Goal: Task Accomplishment & Management: Manage account settings

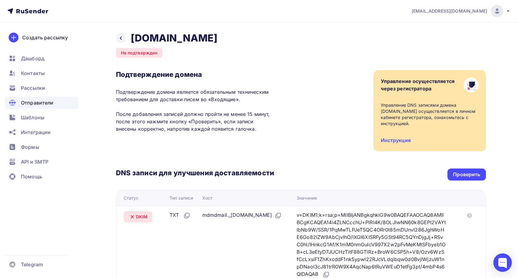
scroll to position [70, 0]
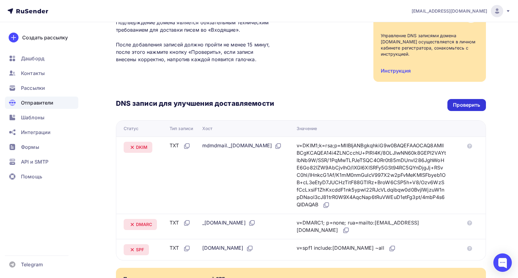
click at [471, 103] on div "Проверить" at bounding box center [466, 105] width 38 height 12
click at [344, 100] on div "DNS записи для улучшения доставляемости Проверить" at bounding box center [301, 105] width 370 height 12
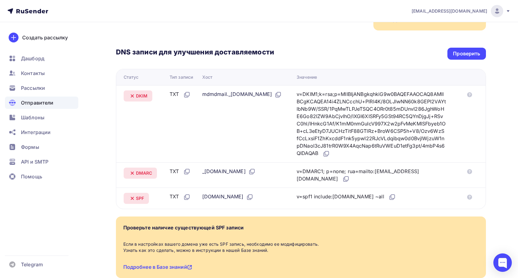
scroll to position [120, 0]
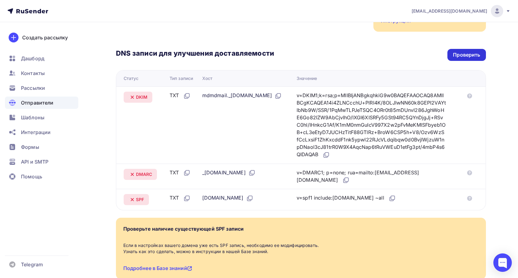
click at [458, 51] on div "Проверить" at bounding box center [466, 54] width 27 height 7
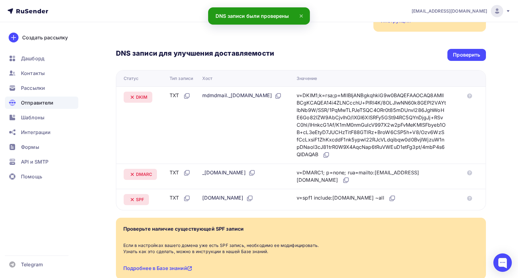
click at [306, 49] on div "DNS записи для улучшения доставляемости Проверить" at bounding box center [301, 55] width 370 height 12
